Goal: Information Seeking & Learning: Learn about a topic

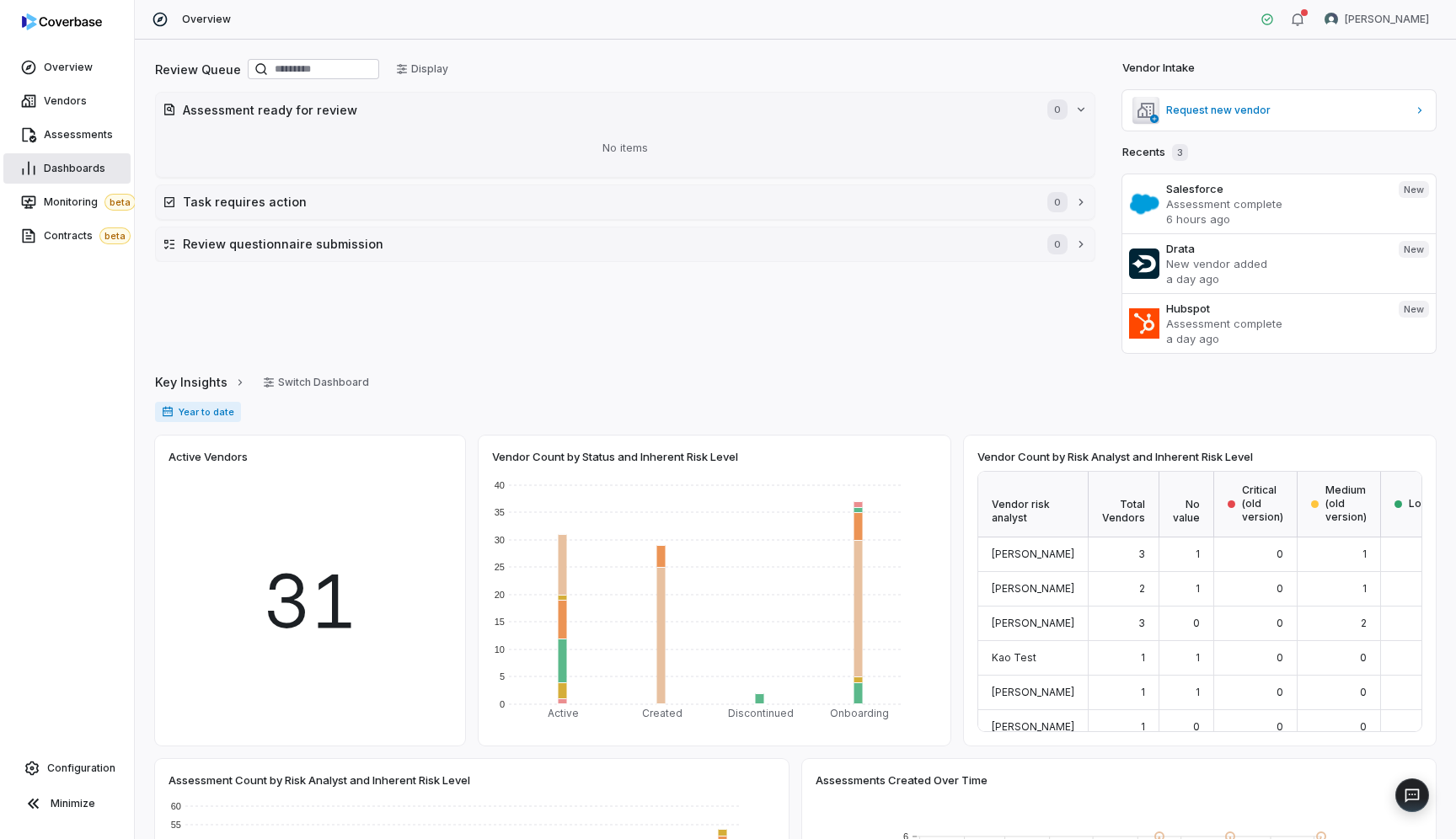
click at [67, 171] on span "Dashboards" at bounding box center [75, 169] width 62 height 13
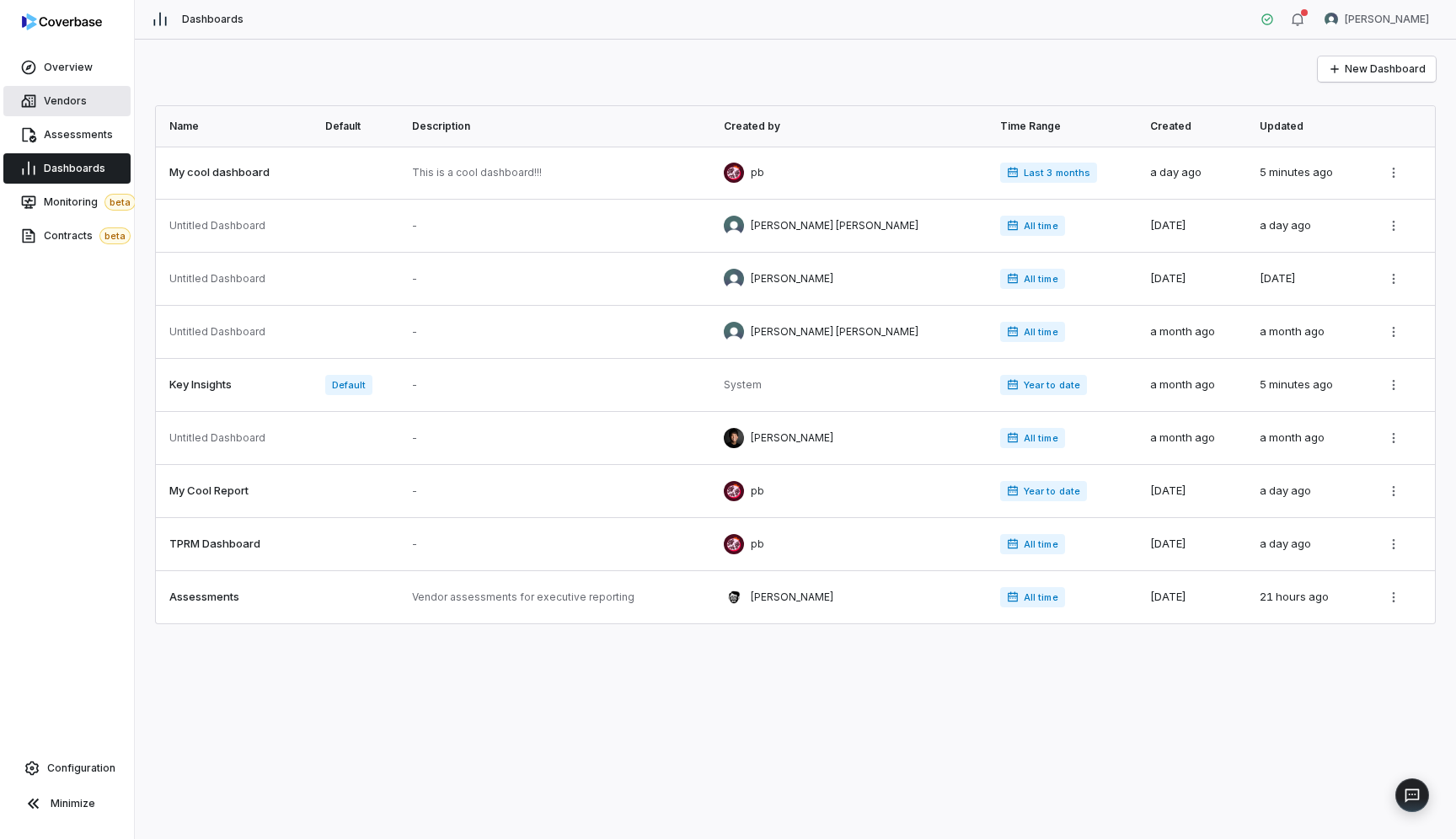
click at [78, 104] on span "Vendors" at bounding box center [66, 101] width 43 height 13
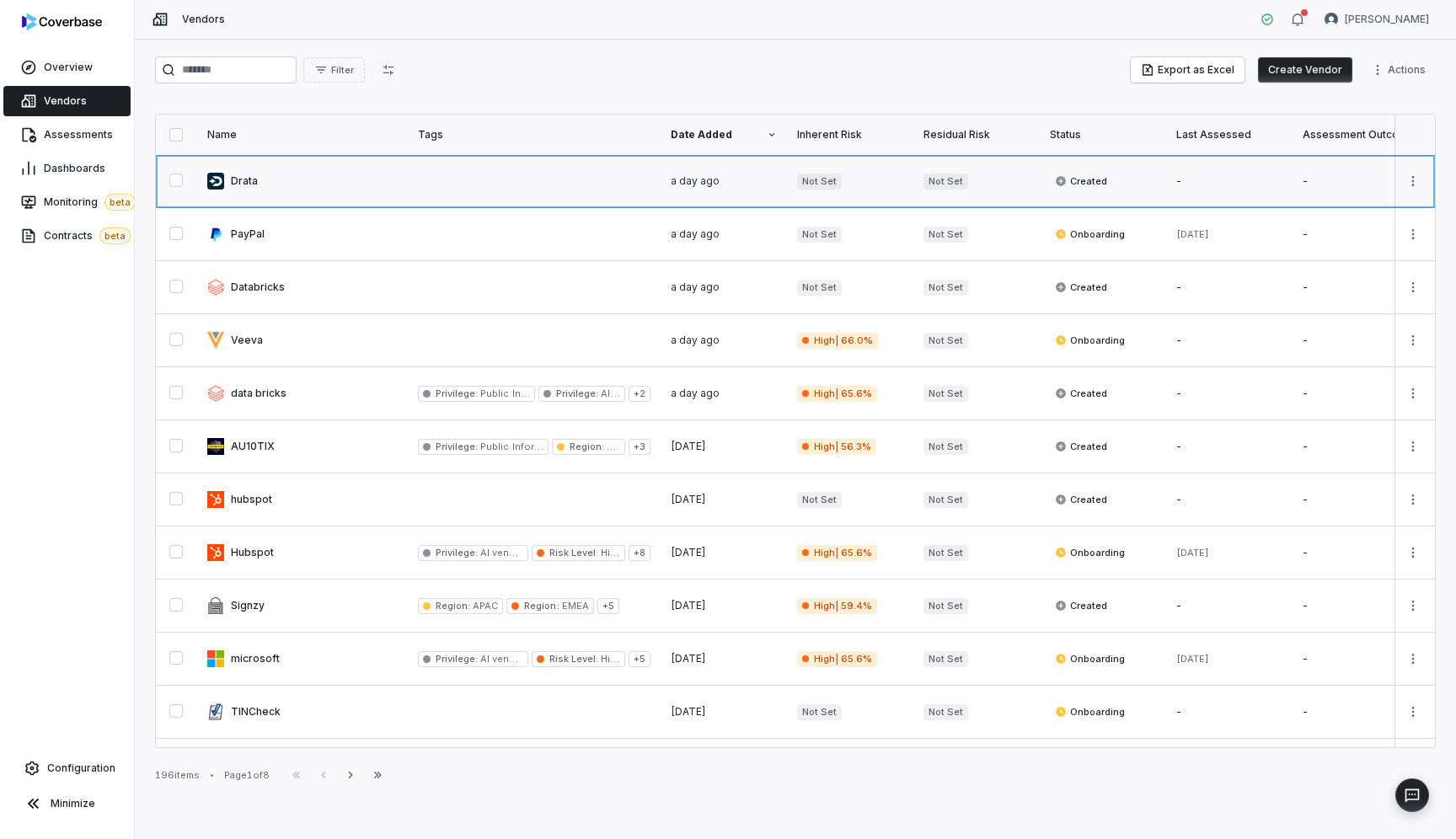
click at [282, 187] on link at bounding box center [302, 181] width 211 height 52
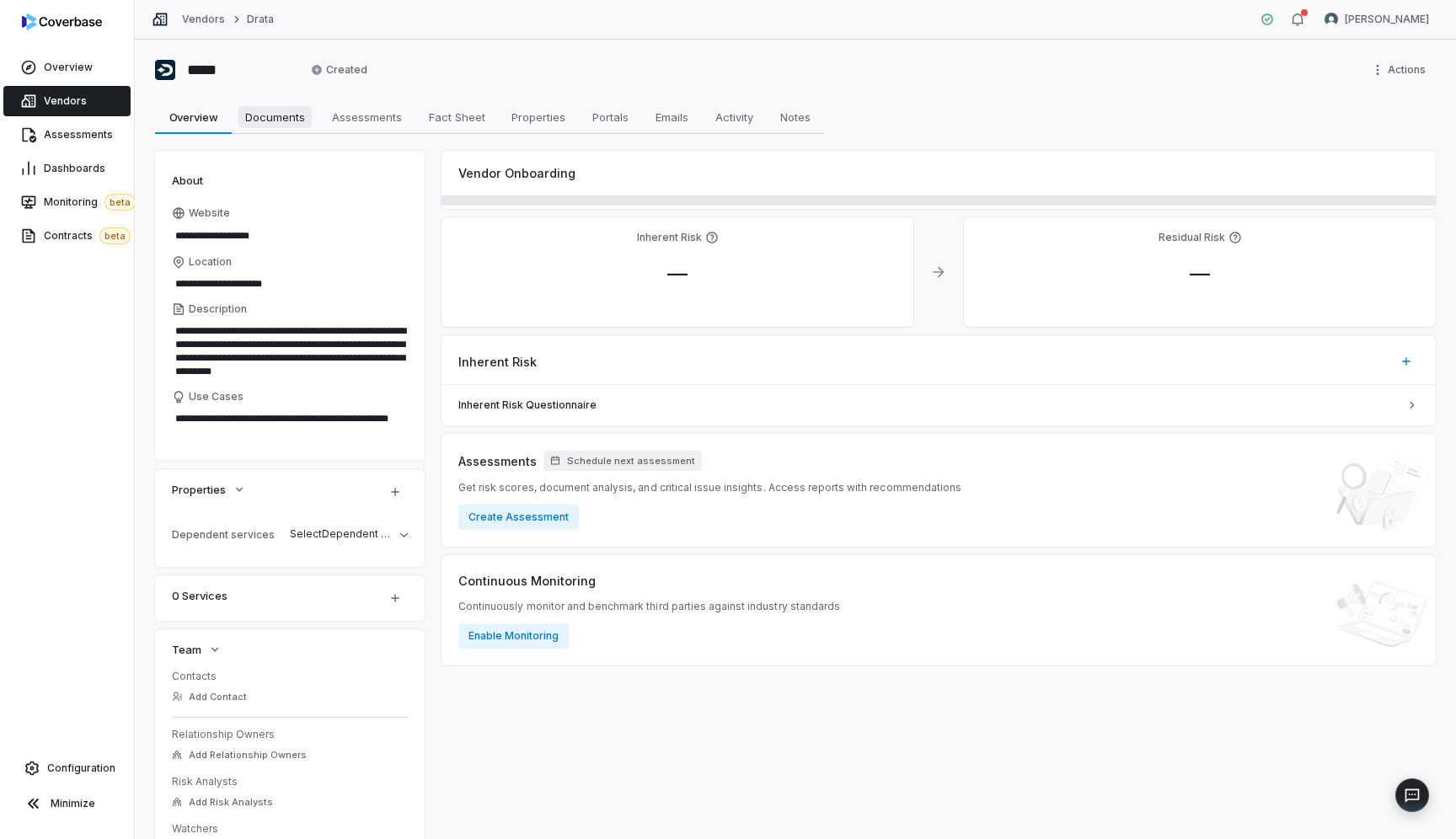
click at [283, 115] on span "Documents" at bounding box center [275, 116] width 73 height 22
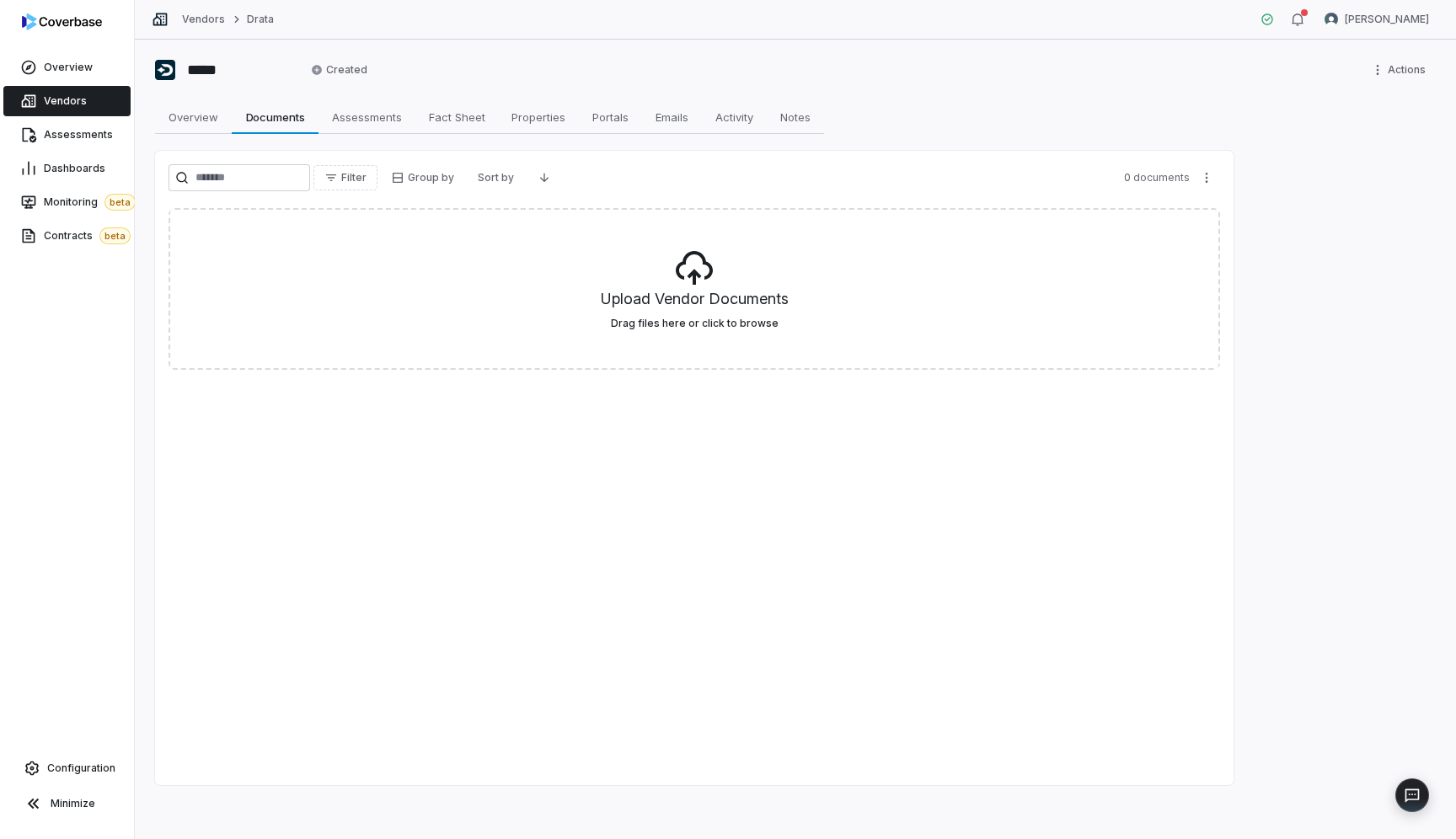
click at [57, 96] on span "Vendors" at bounding box center [66, 101] width 43 height 13
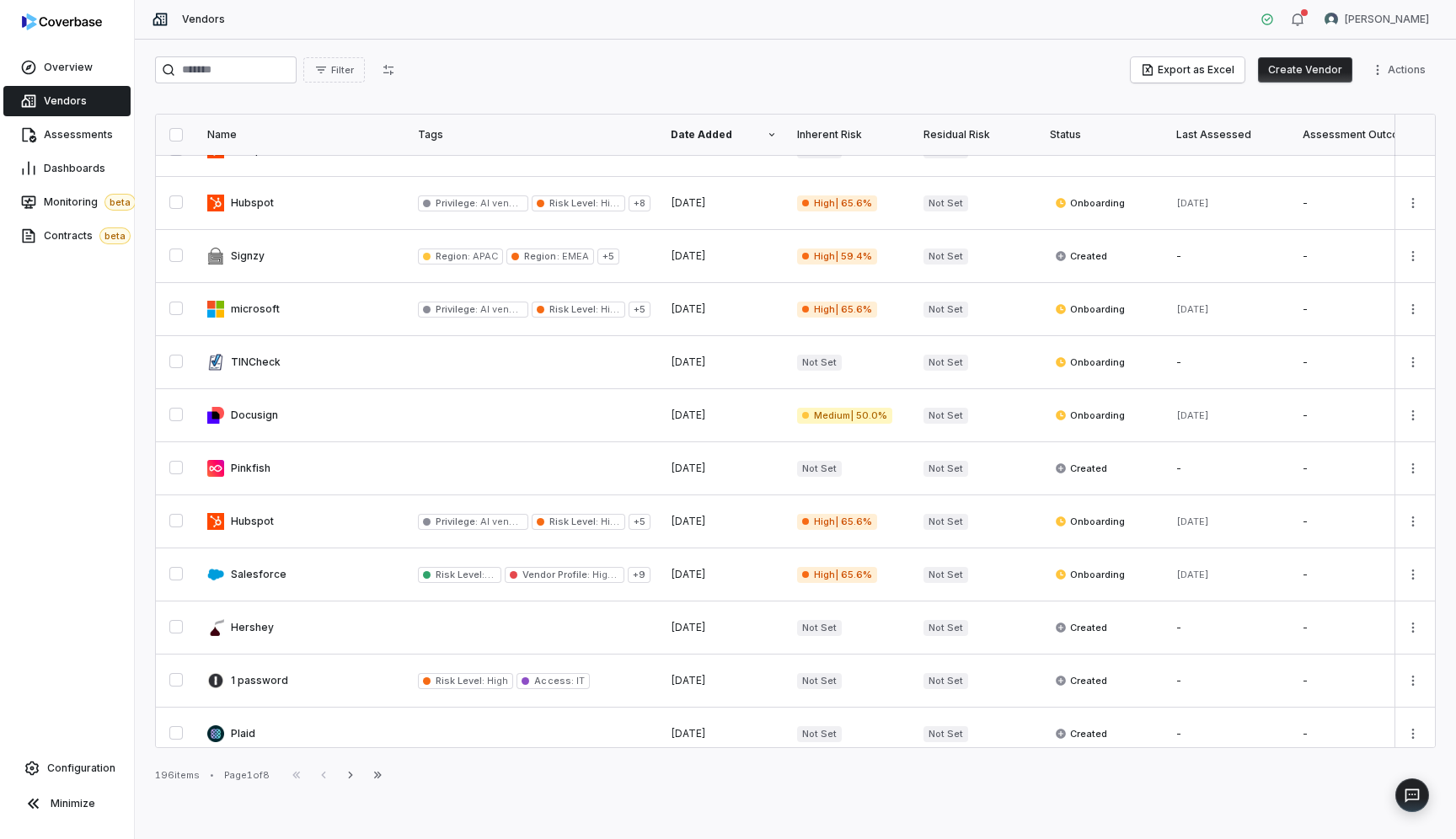
scroll to position [433, 0]
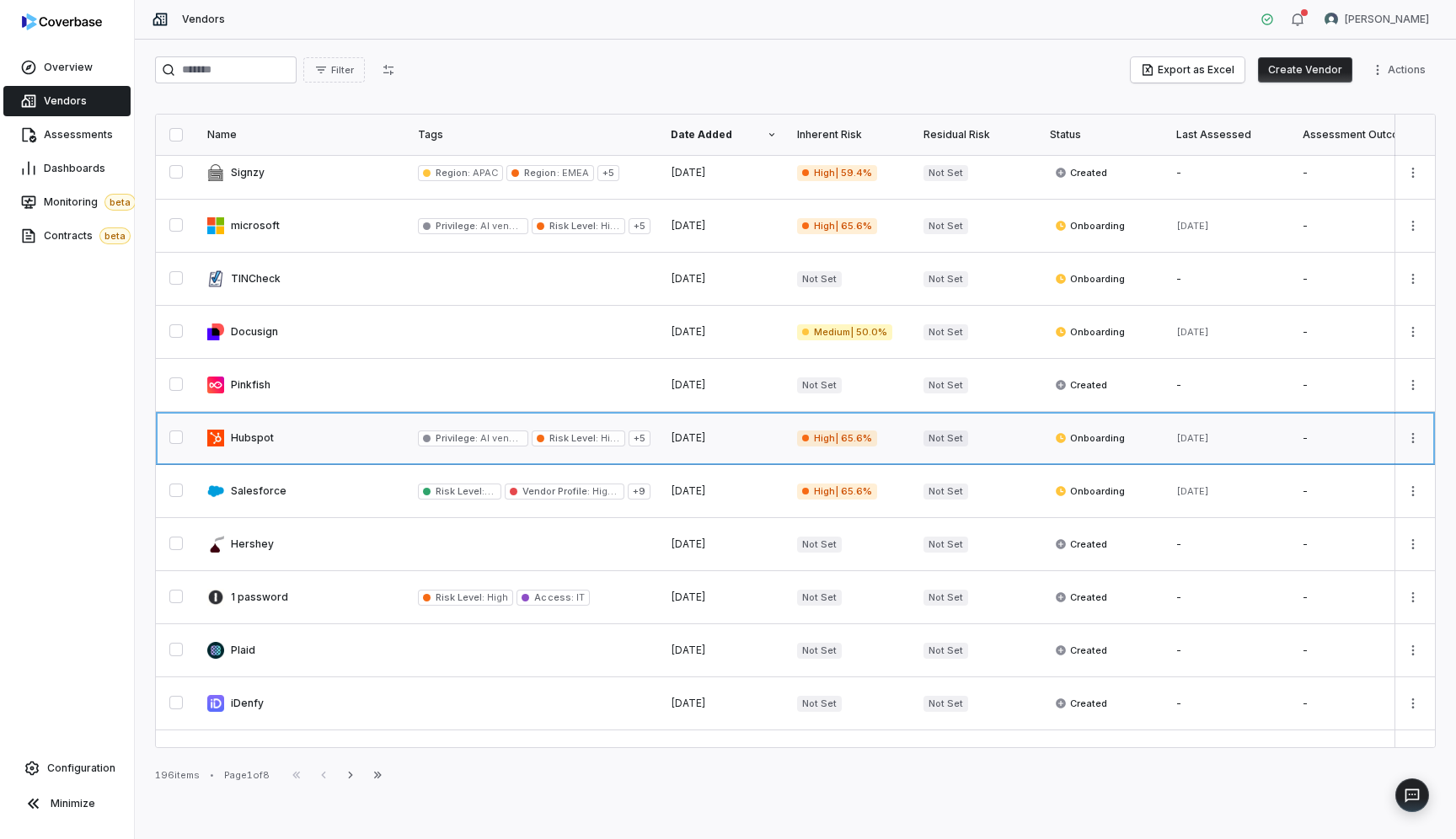
click at [264, 441] on link at bounding box center [302, 438] width 211 height 52
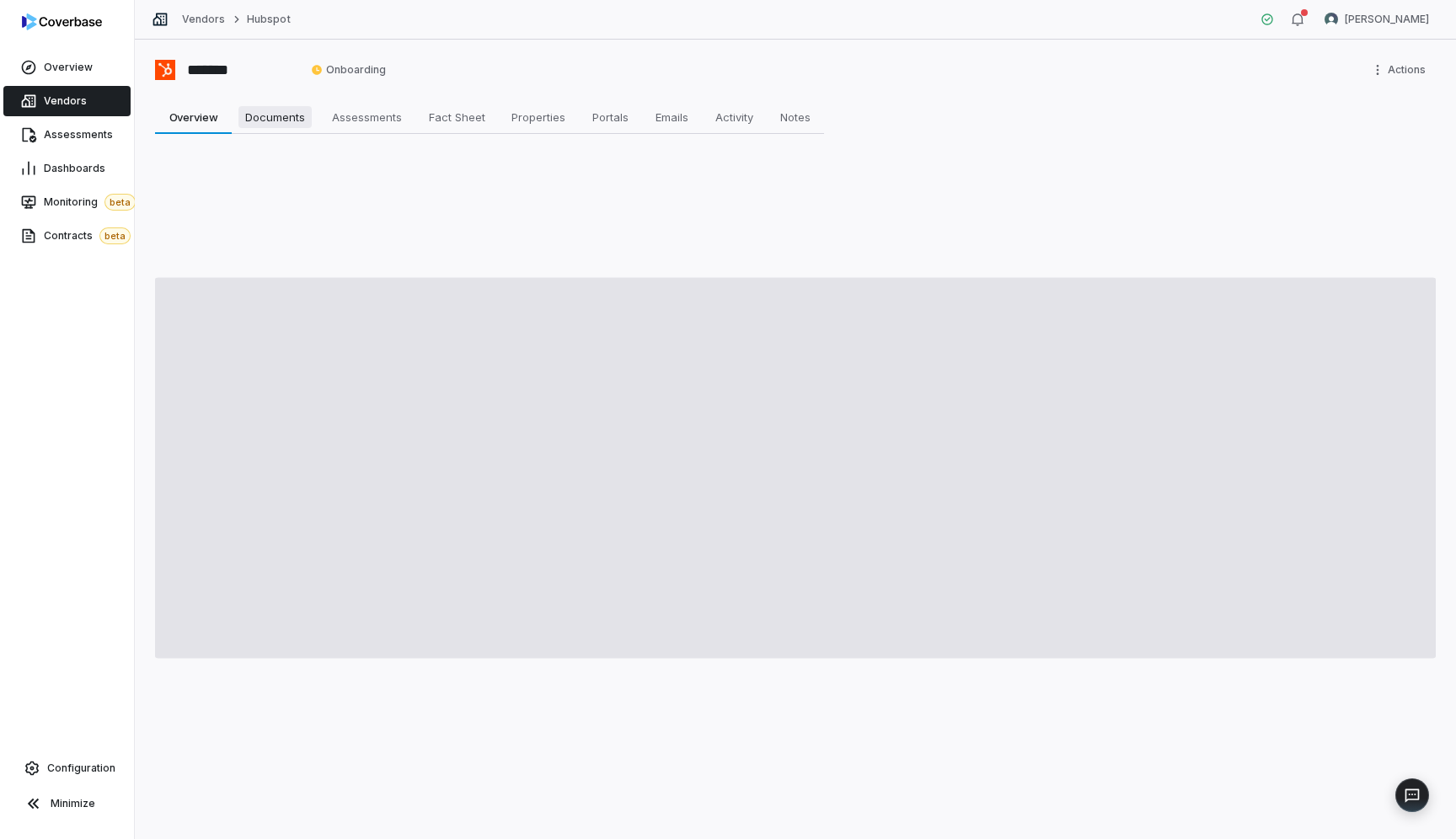
click at [287, 119] on span "Documents" at bounding box center [275, 116] width 73 height 22
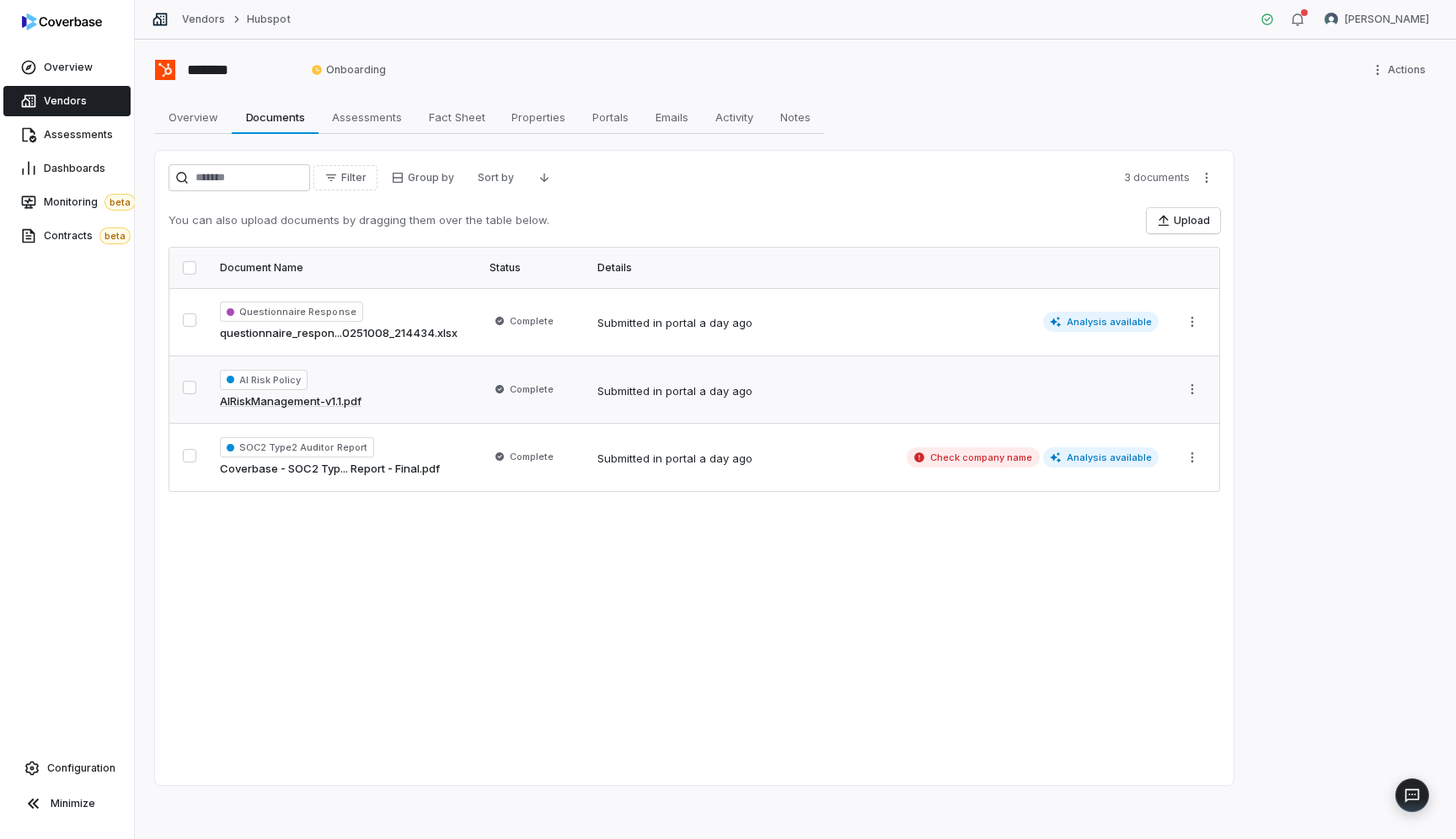
click at [294, 379] on span "AI Risk Policy" at bounding box center [263, 380] width 87 height 21
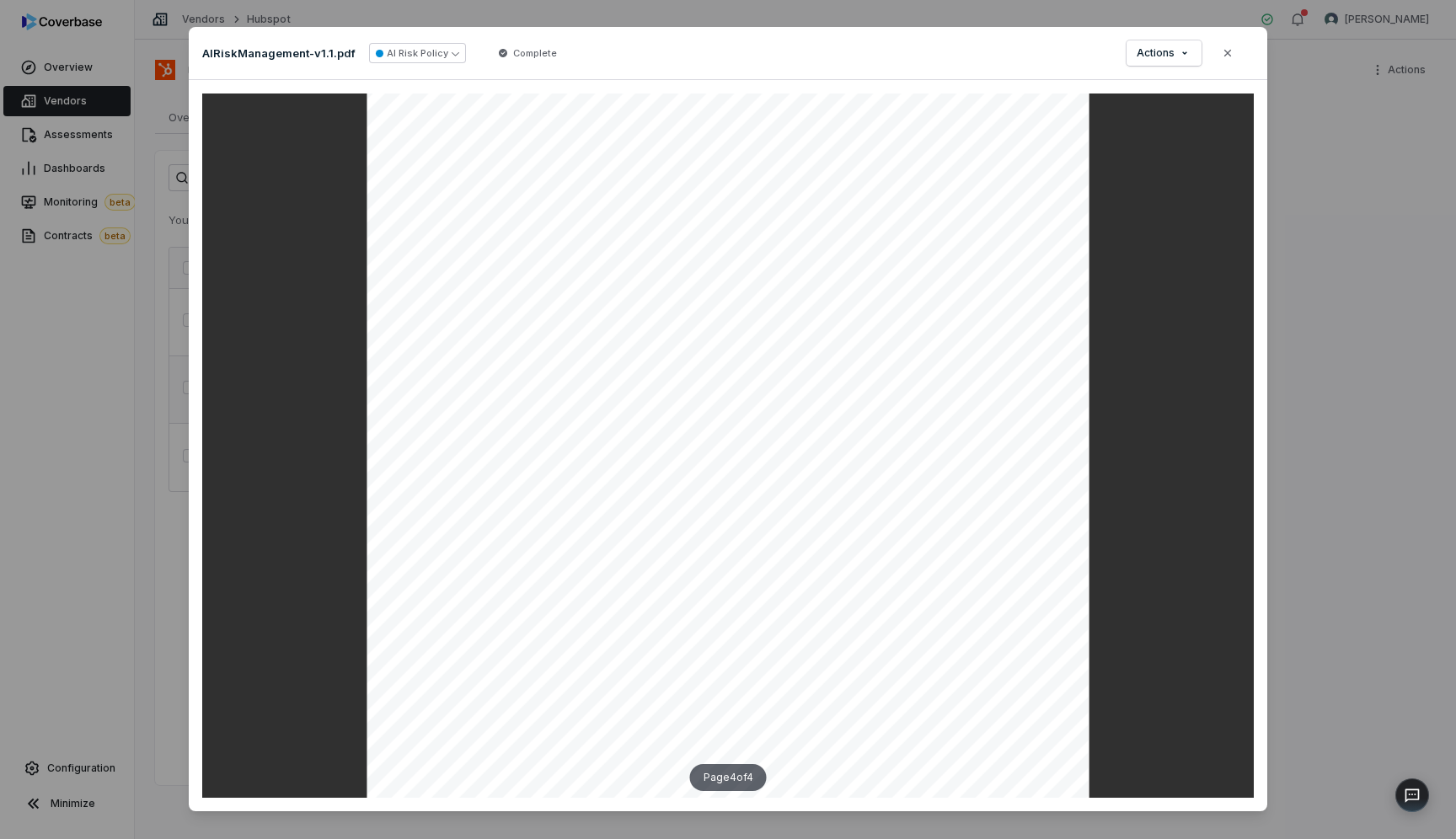
scroll to position [2927, 0]
click at [1232, 60] on button "Close" at bounding box center [1227, 53] width 36 height 36
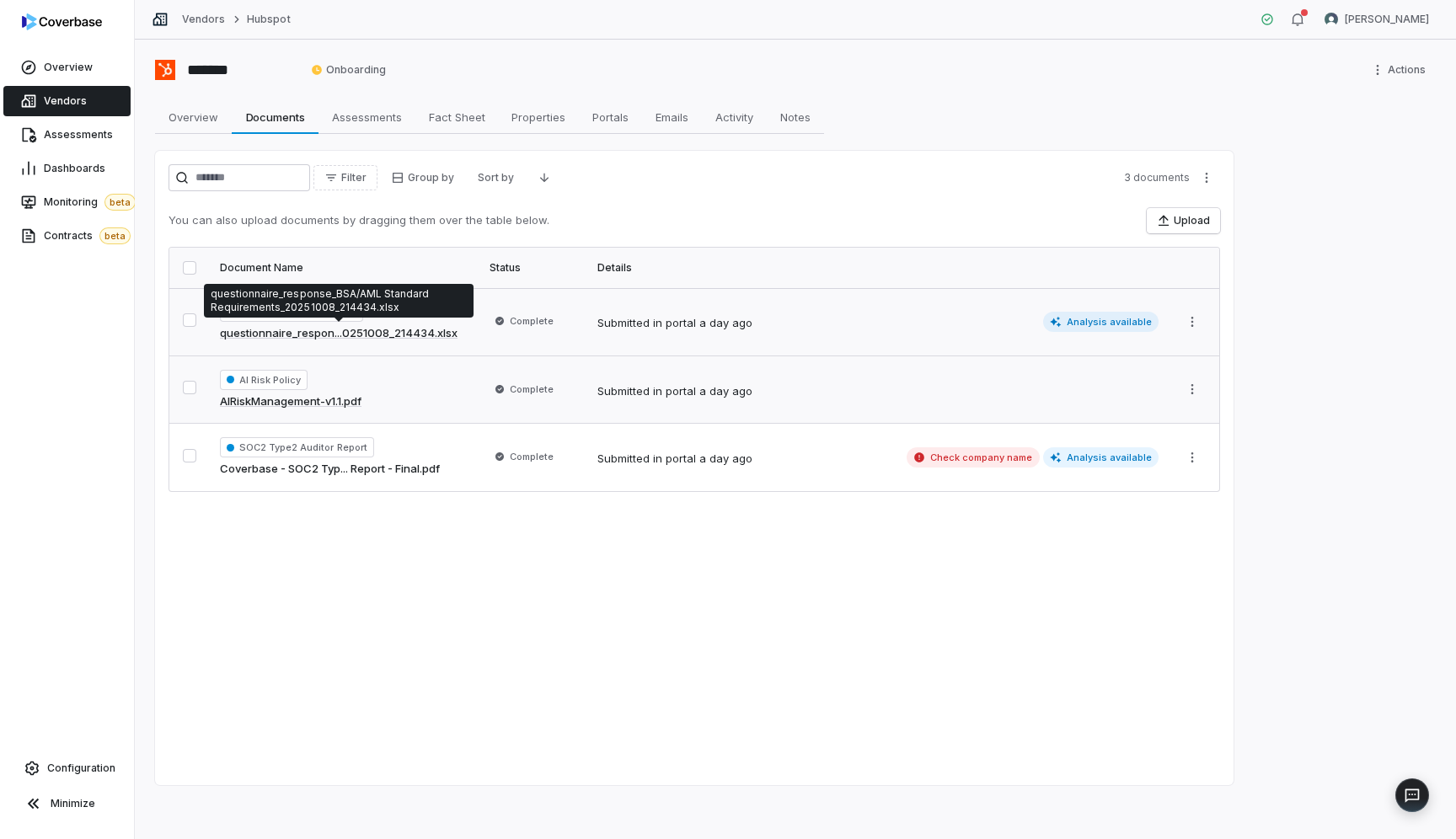
click at [381, 326] on link "questionnaire_respon...0251008_214434.xlsx" at bounding box center [338, 334] width 237 height 17
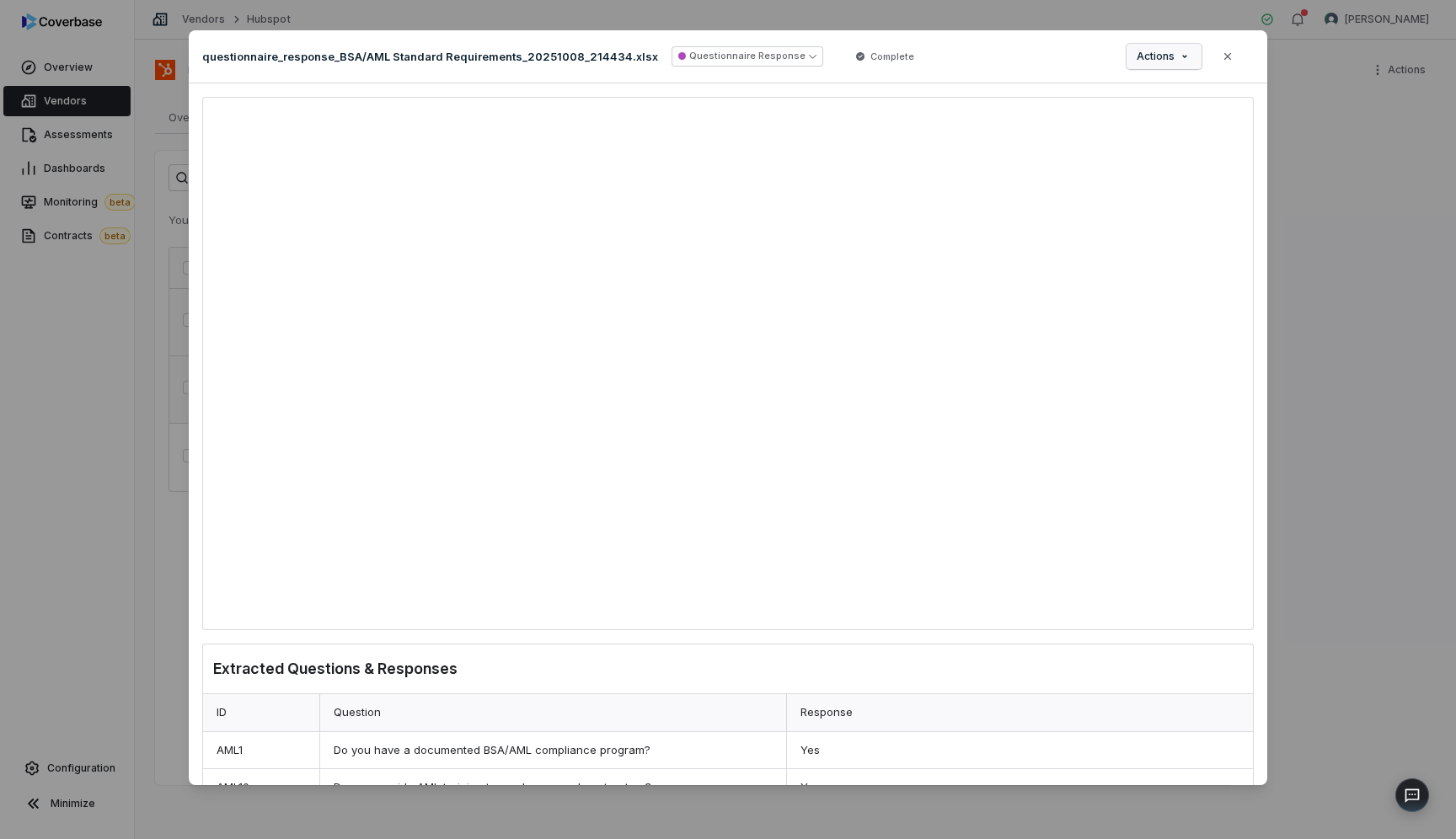
click at [1190, 54] on div "Document Preview questionnaire_response_BSA/AML Standard Requirements_20251008_…" at bounding box center [728, 420] width 1456 height 832
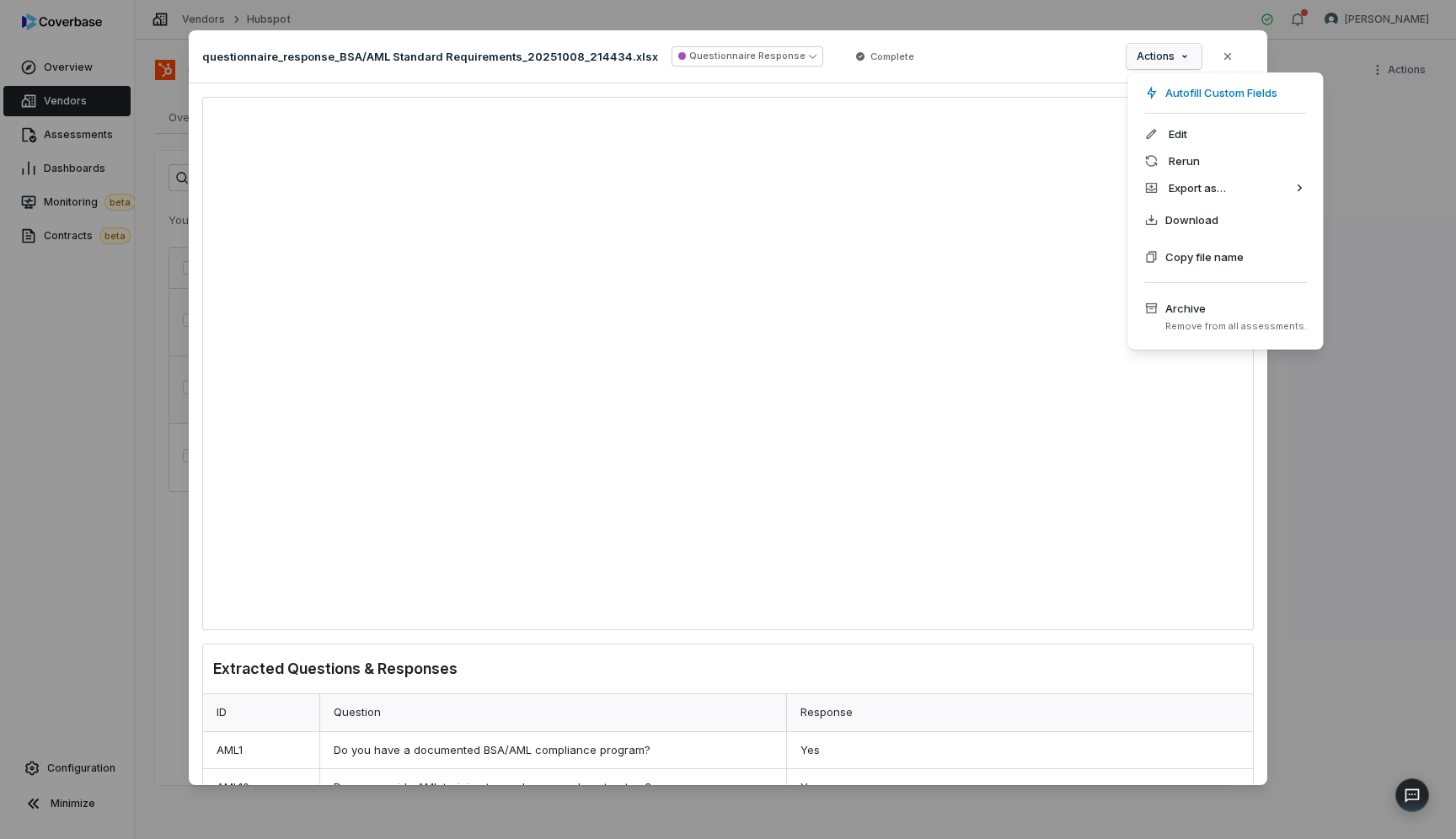
click at [1229, 54] on div "Document Preview questionnaire_response_BSA/AML Standard Requirements_20251008_…" at bounding box center [728, 420] width 1456 height 832
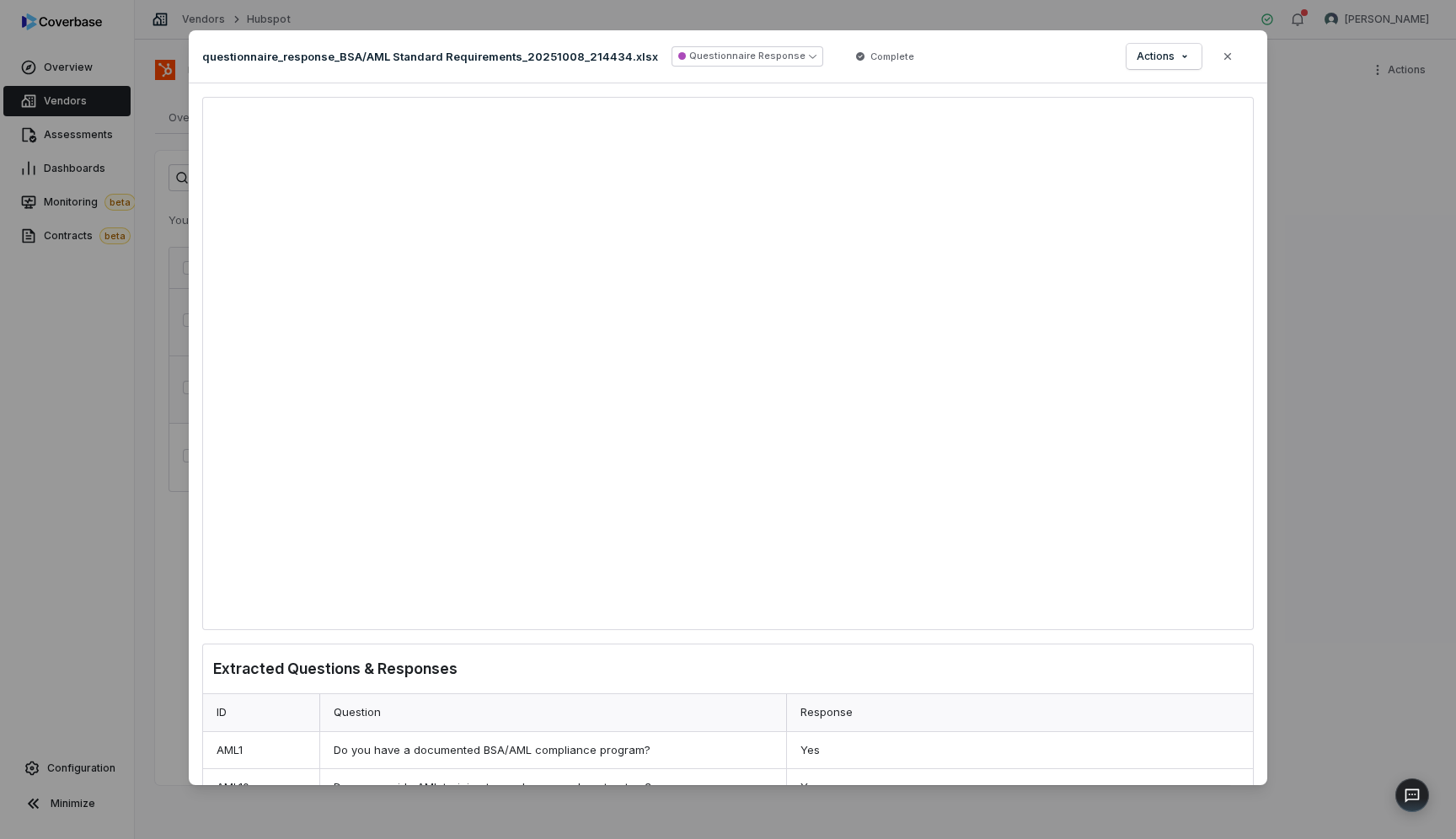
click at [1229, 54] on icon "button" at bounding box center [1227, 56] width 7 height 7
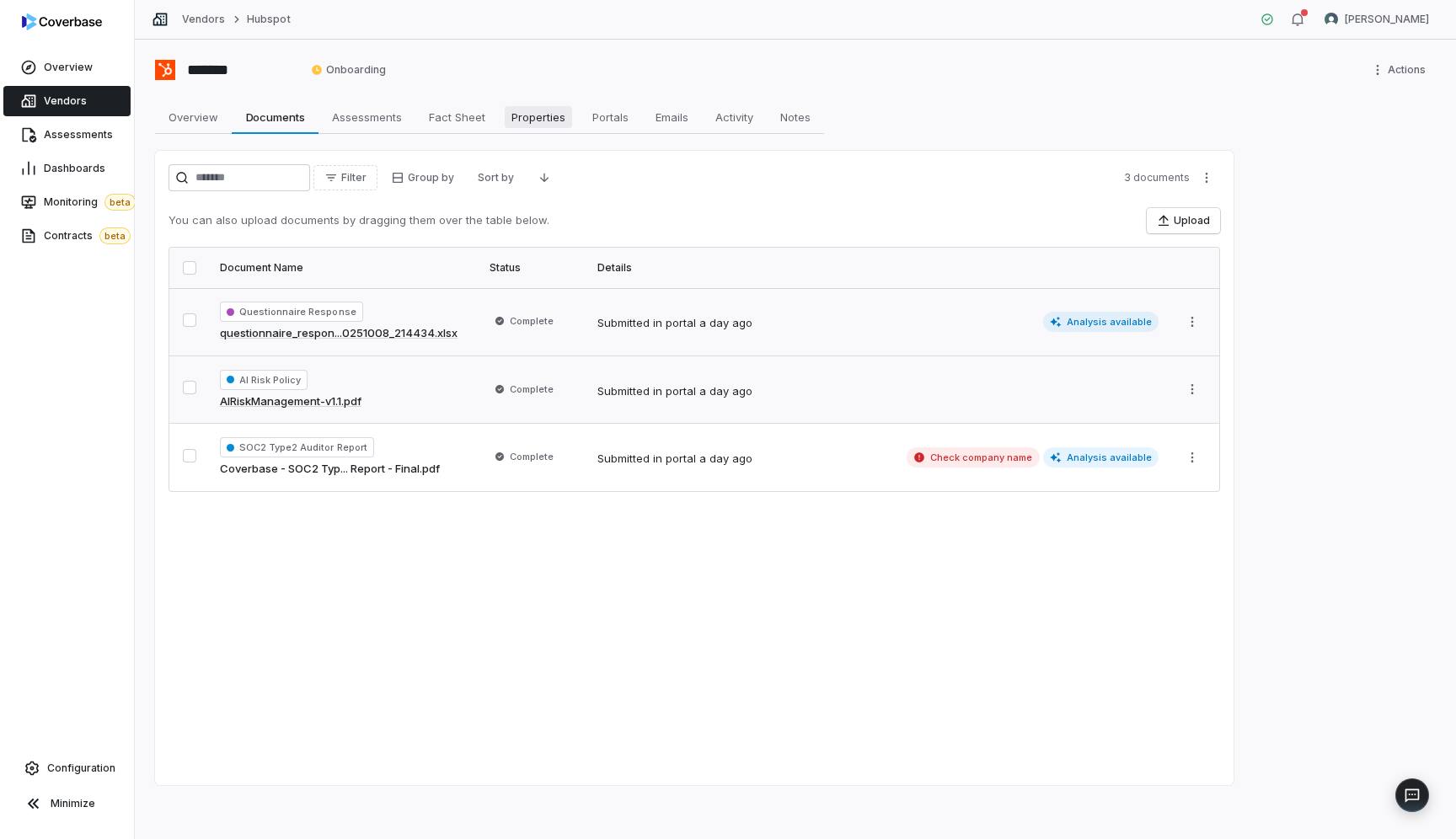
click at [510, 124] on span "Properties" at bounding box center [538, 116] width 68 height 22
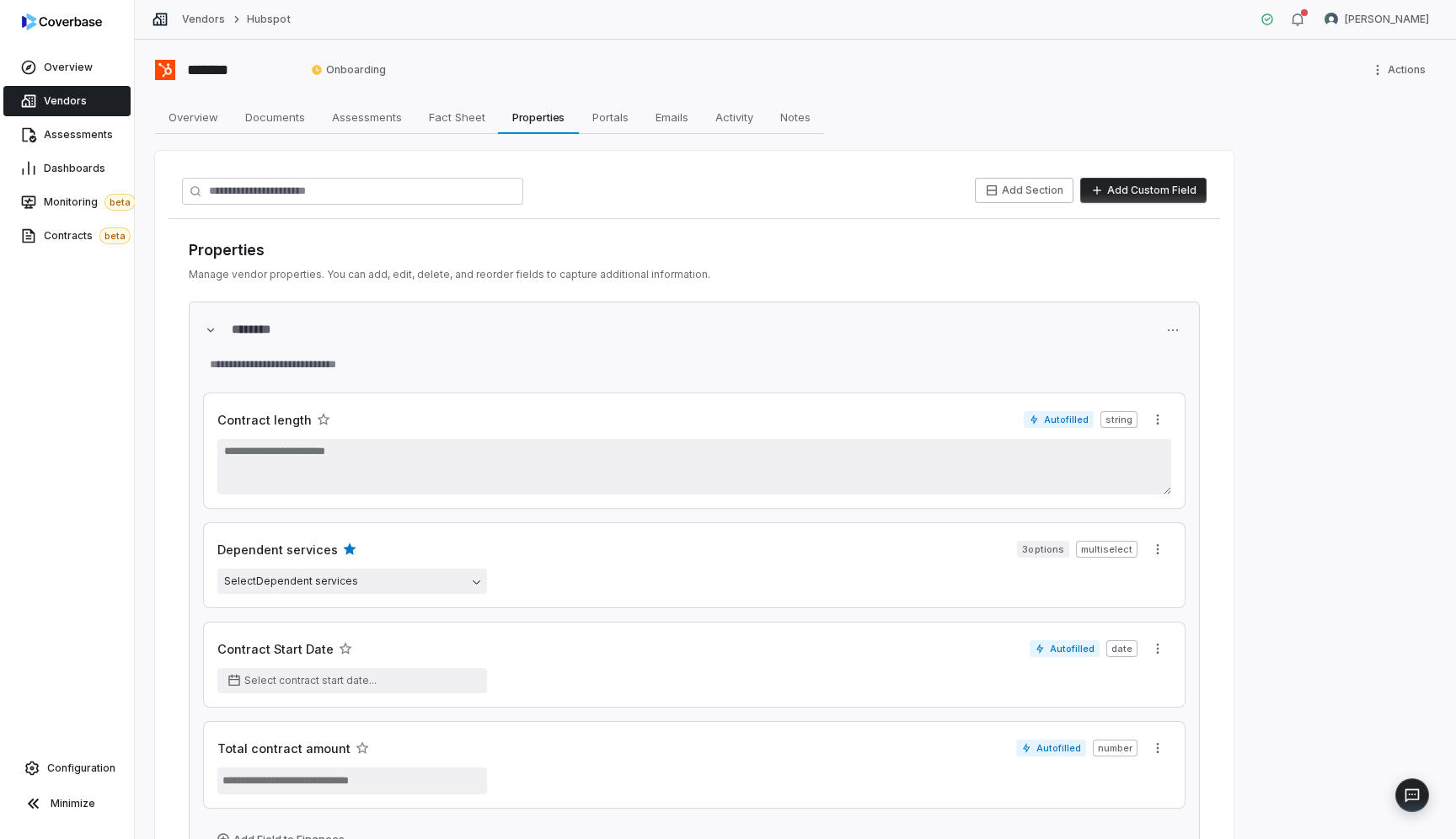
click at [712, 57] on div "******* Onboarding Actions" at bounding box center [795, 69] width 1281 height 27
type textarea "*"
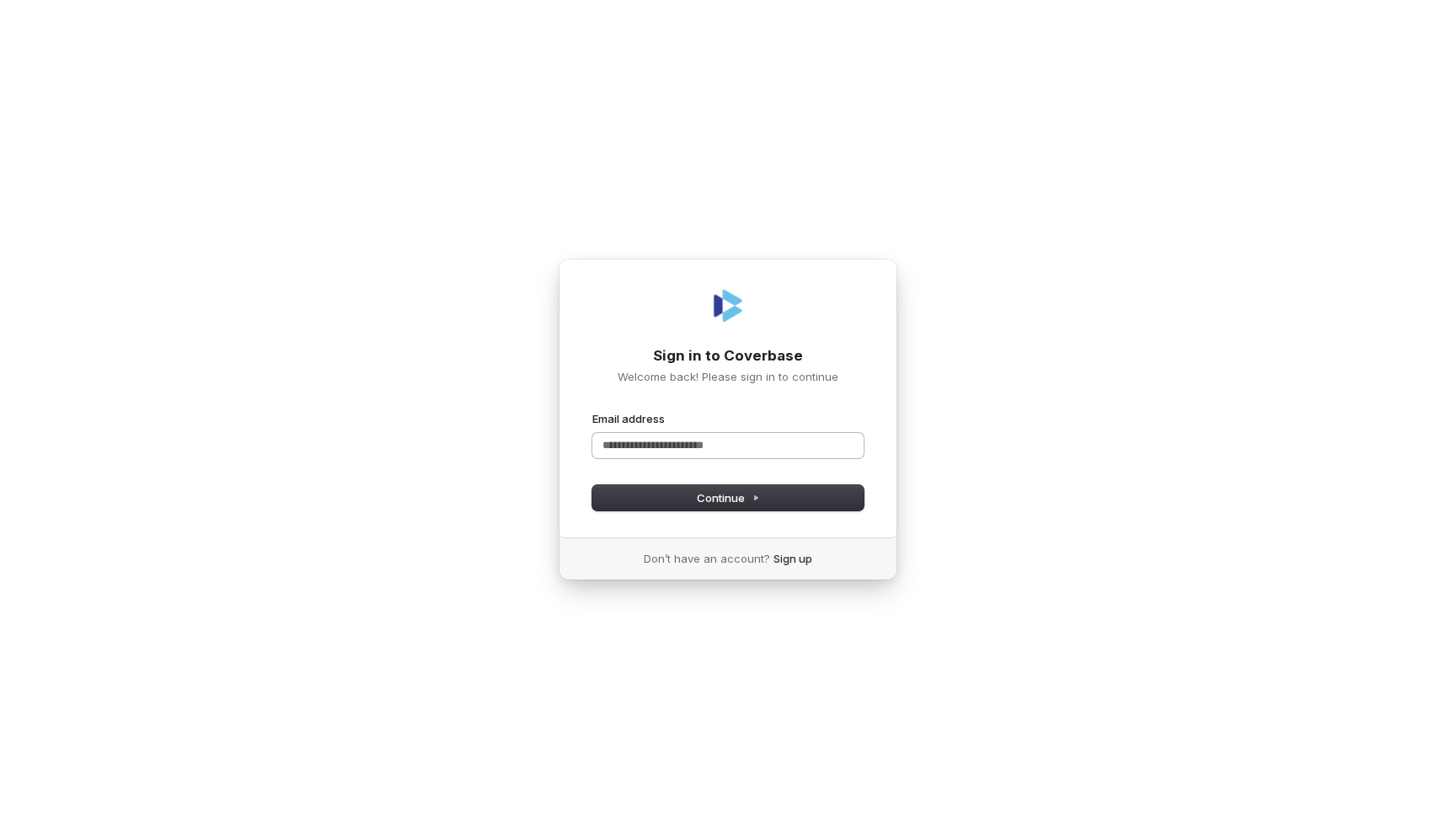
click at [663, 450] on input "Email address" at bounding box center [728, 445] width 271 height 25
click at [593, 412] on button "submit" at bounding box center [593, 412] width 0 height 0
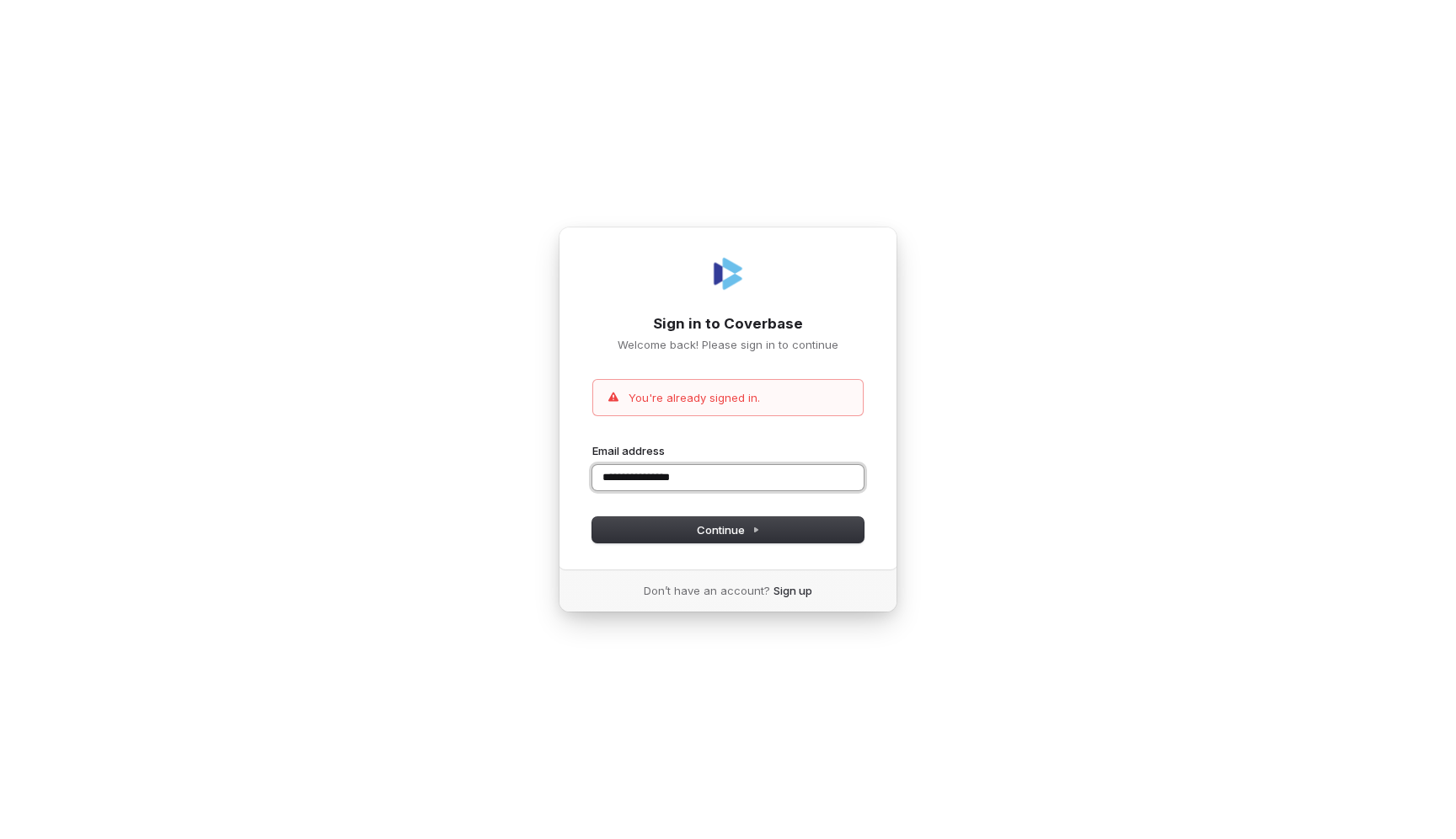
click at [706, 477] on input "**********" at bounding box center [728, 477] width 271 height 25
type input "**********"
